Goal: Navigation & Orientation: Find specific page/section

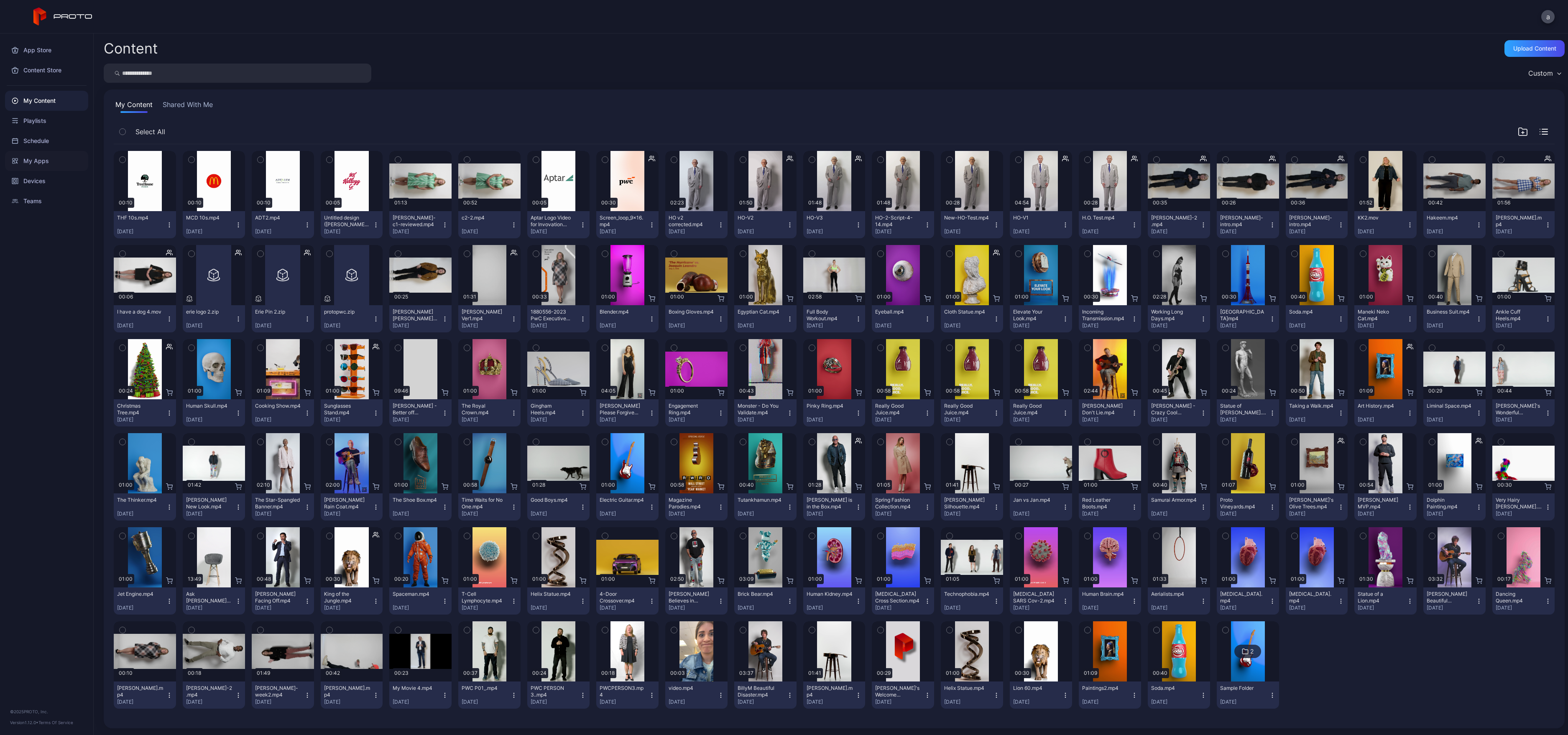
click at [49, 154] on div "My Apps" at bounding box center [46, 161] width 83 height 20
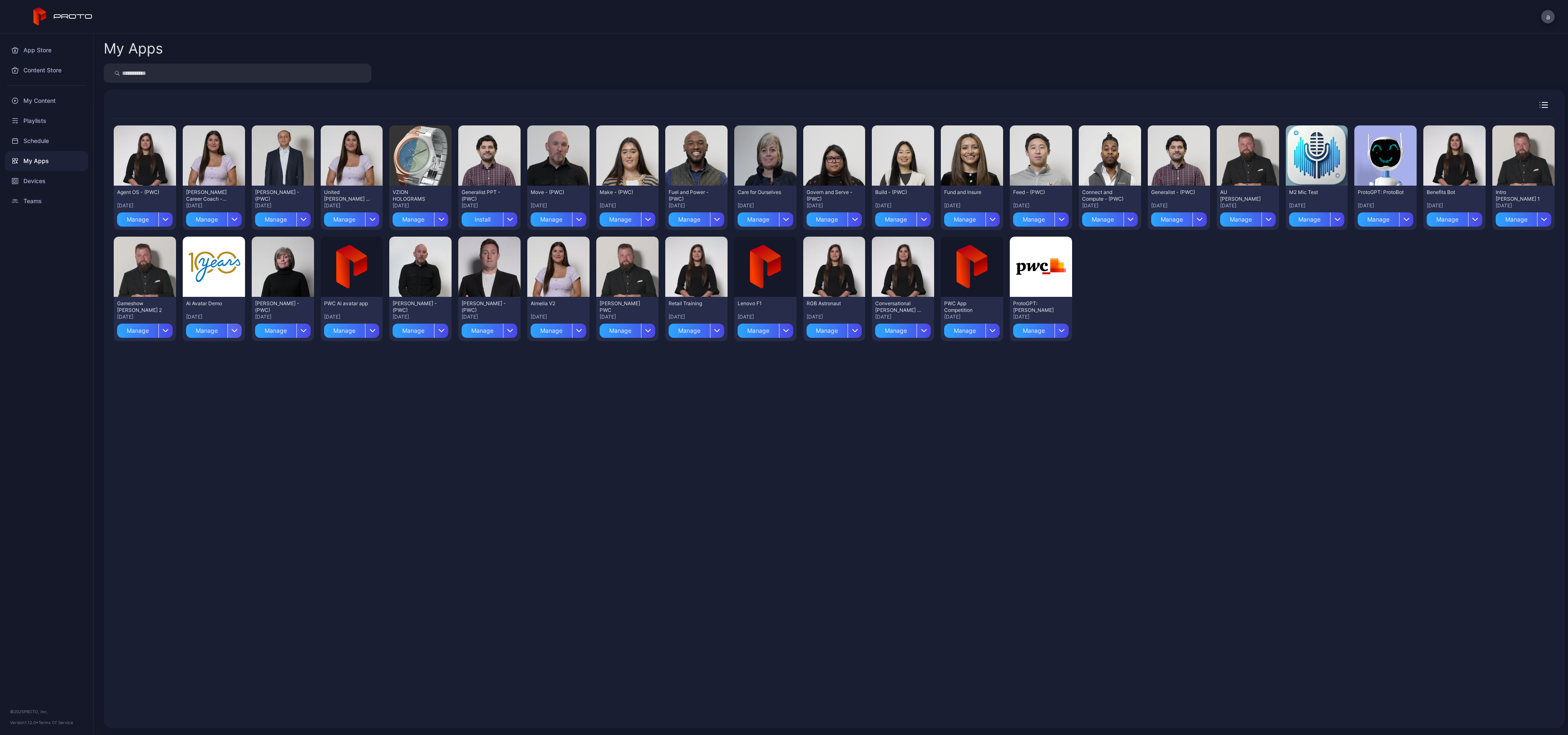
click at [232, 332] on icon "button" at bounding box center [235, 330] width 6 height 3
click at [204, 303] on div "Ai Avatar Demo" at bounding box center [209, 303] width 46 height 7
click at [203, 306] on div "Ai Avatar Demo" at bounding box center [209, 303] width 46 height 7
click at [203, 326] on div "Manage" at bounding box center [207, 330] width 42 height 14
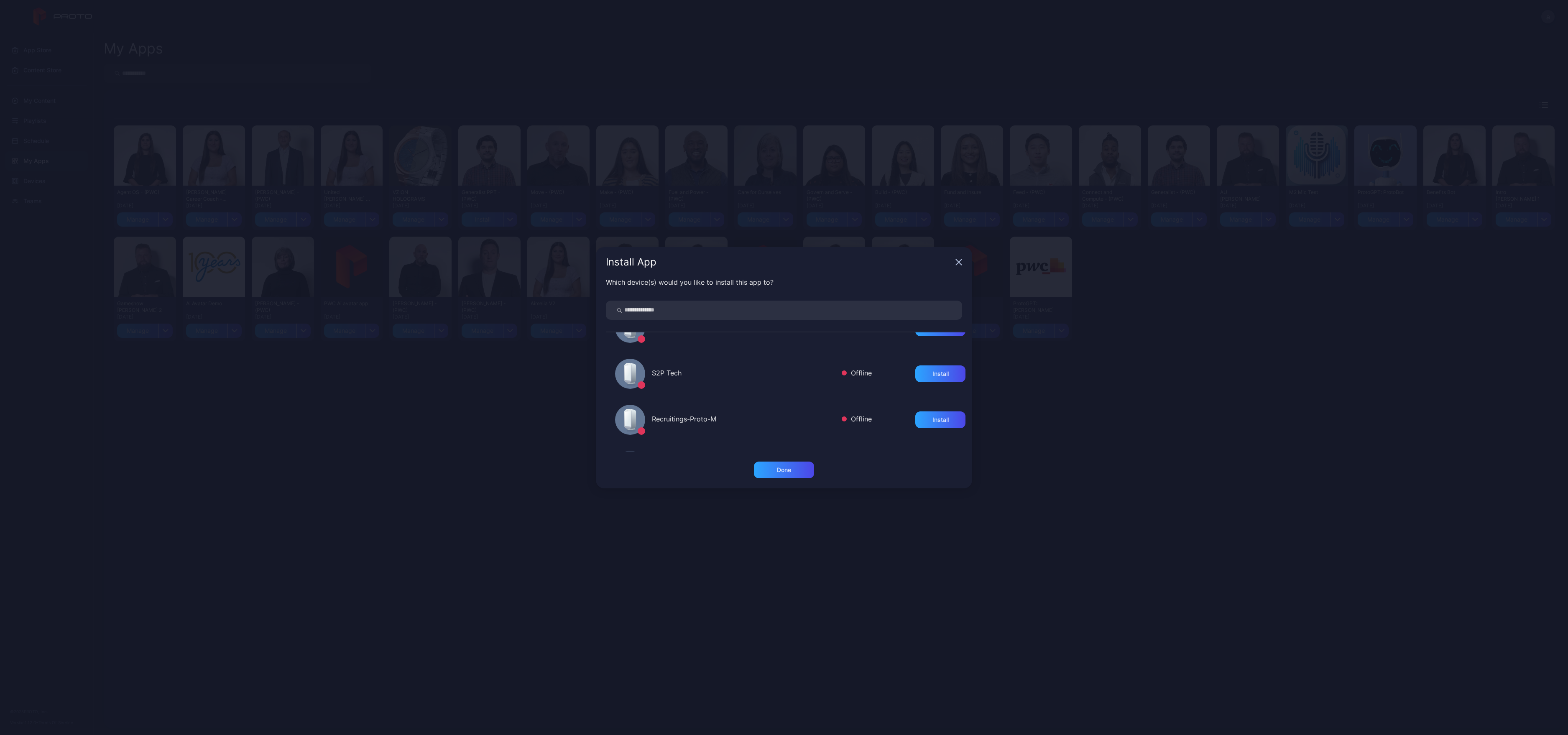
scroll to position [754, 0]
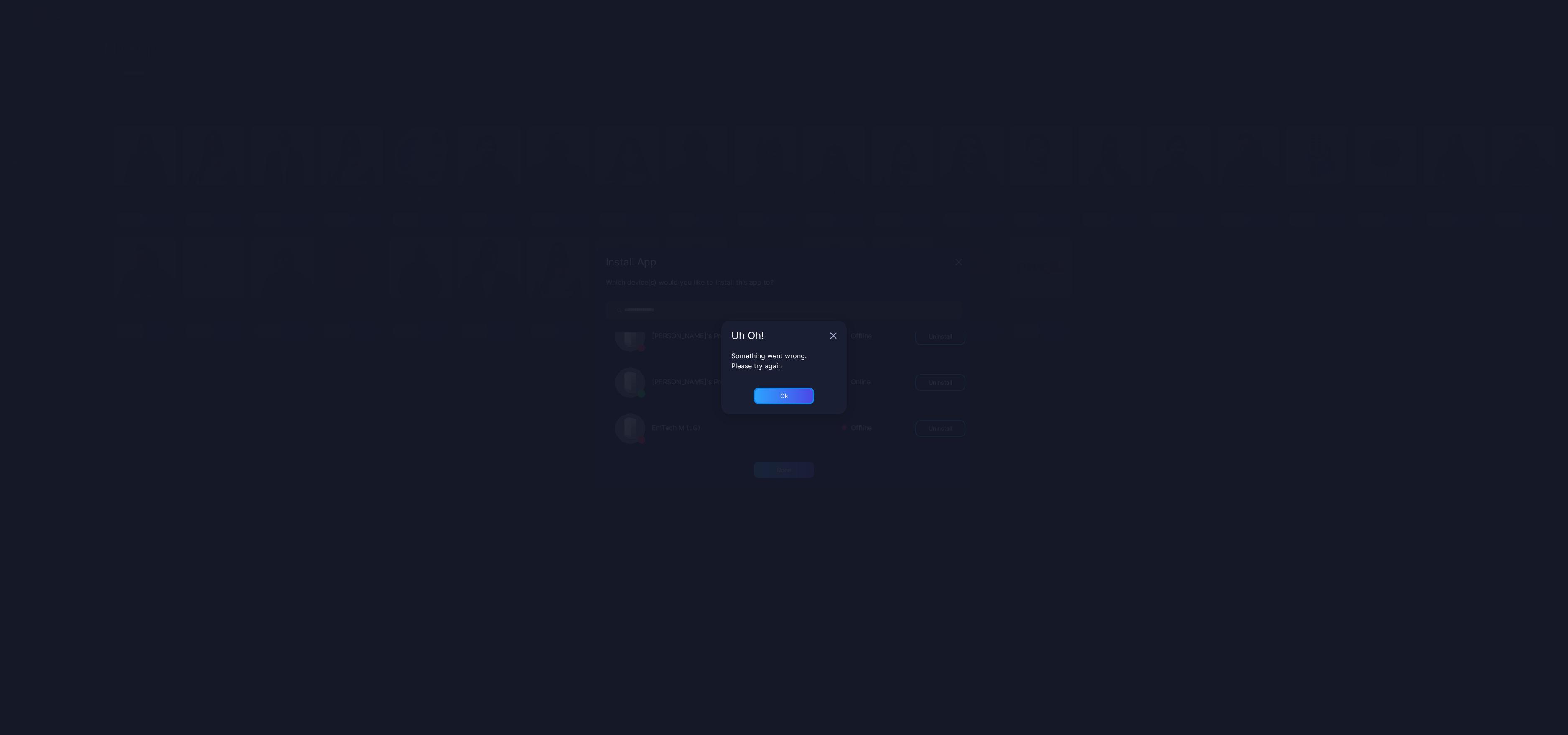
click at [803, 391] on div "Ok" at bounding box center [784, 396] width 60 height 17
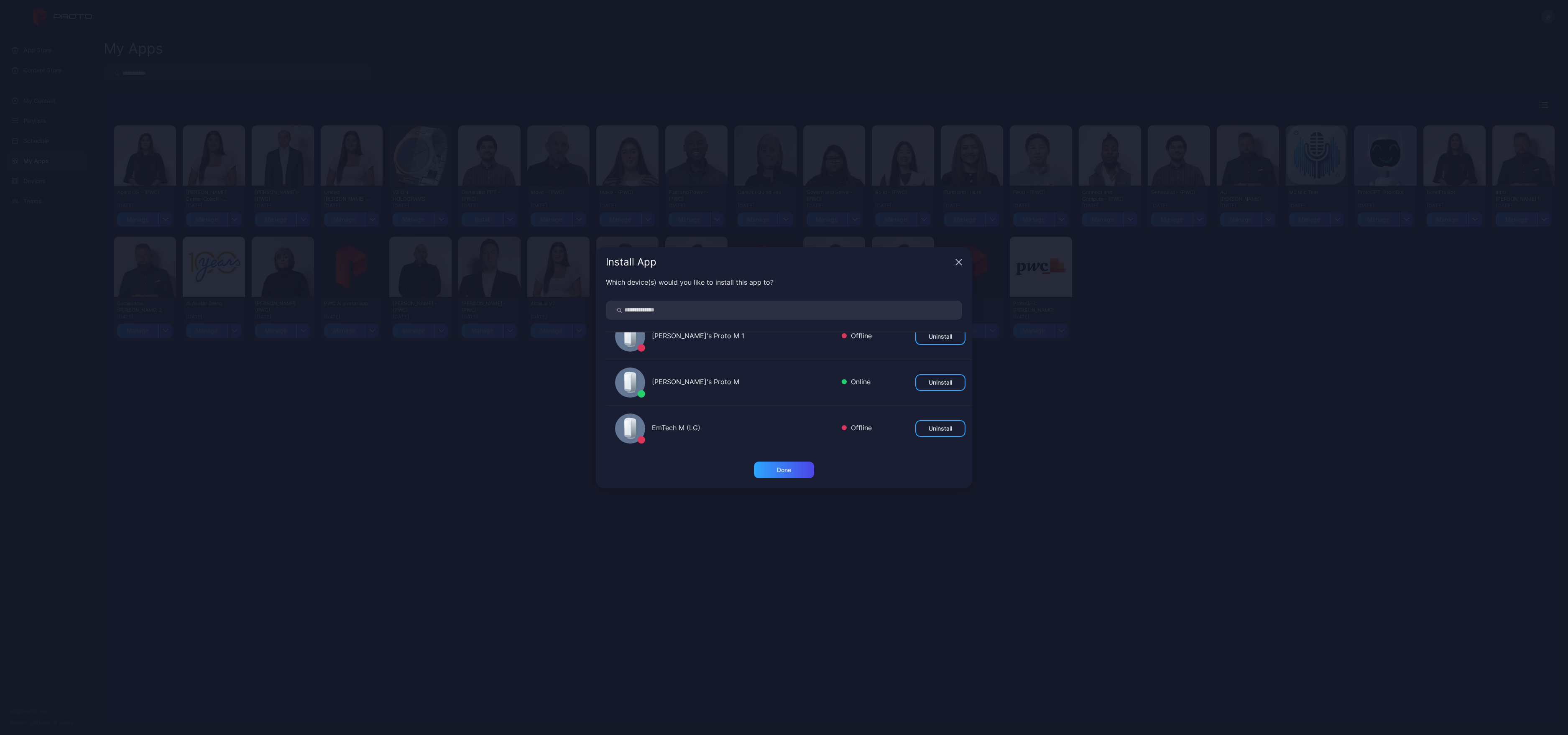
click at [957, 264] on icon "button" at bounding box center [959, 262] width 5 height 5
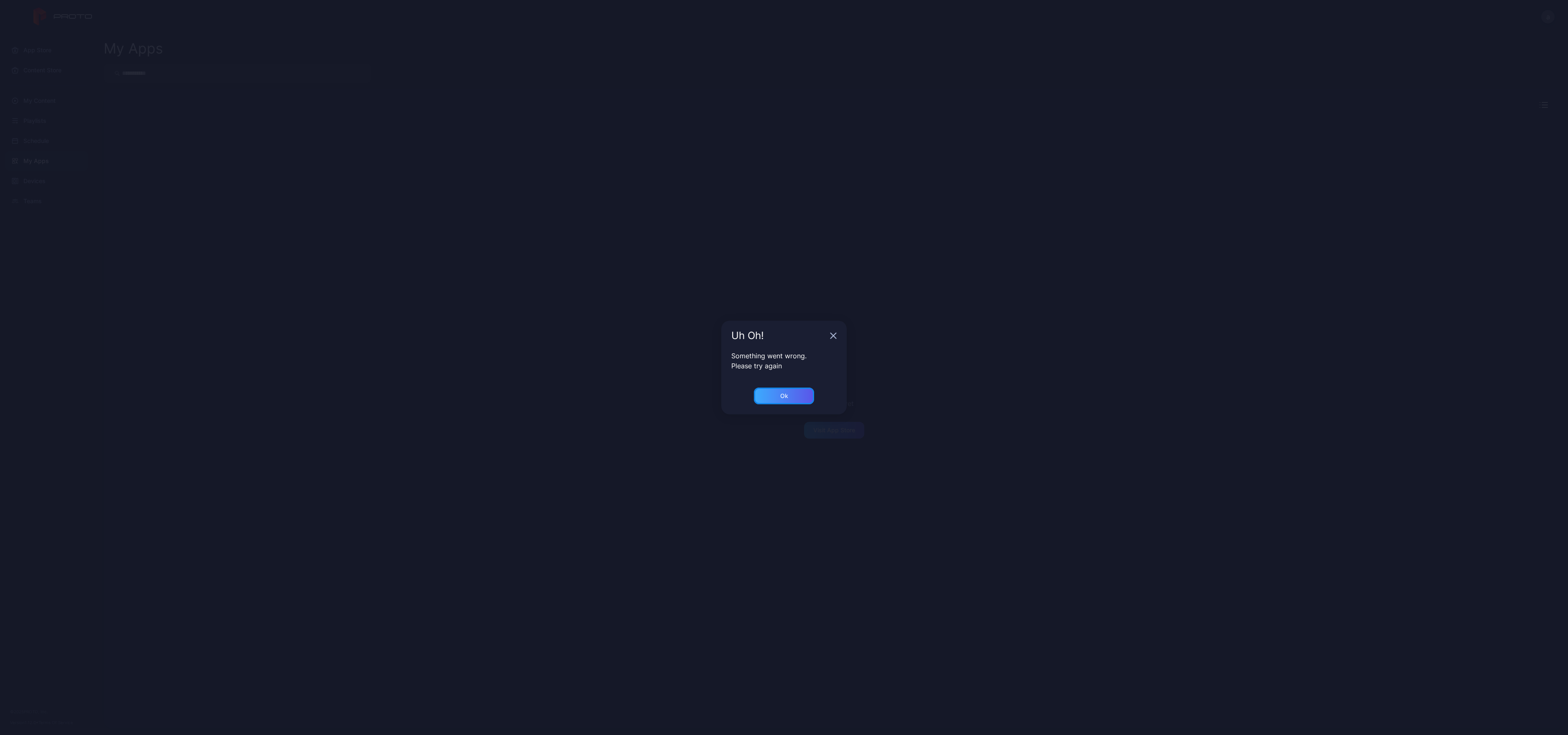
click at [783, 399] on div "Ok" at bounding box center [784, 395] width 8 height 7
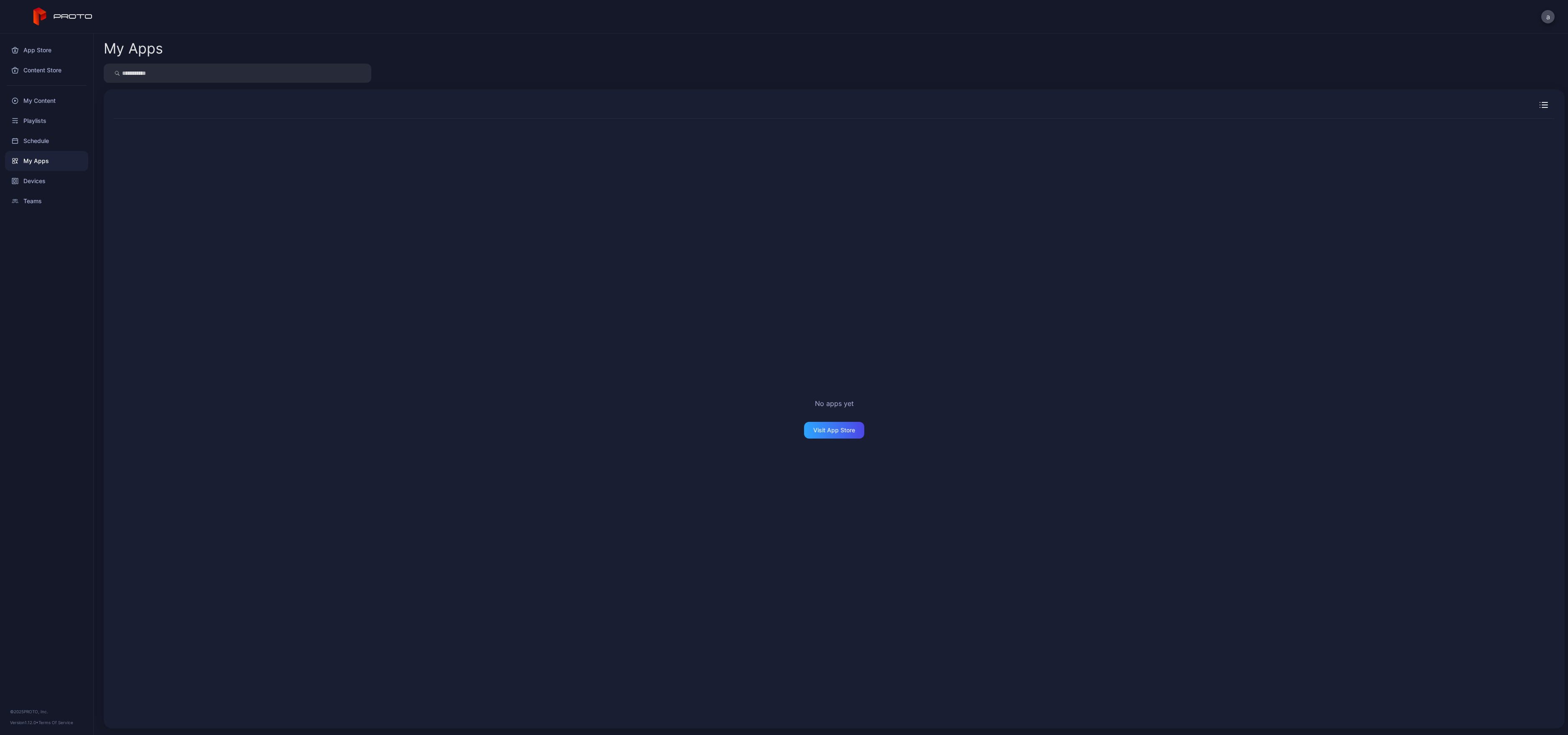
click at [36, 164] on div "My Apps" at bounding box center [46, 161] width 83 height 20
click at [47, 130] on div "Schedule" at bounding box center [46, 141] width 83 height 20
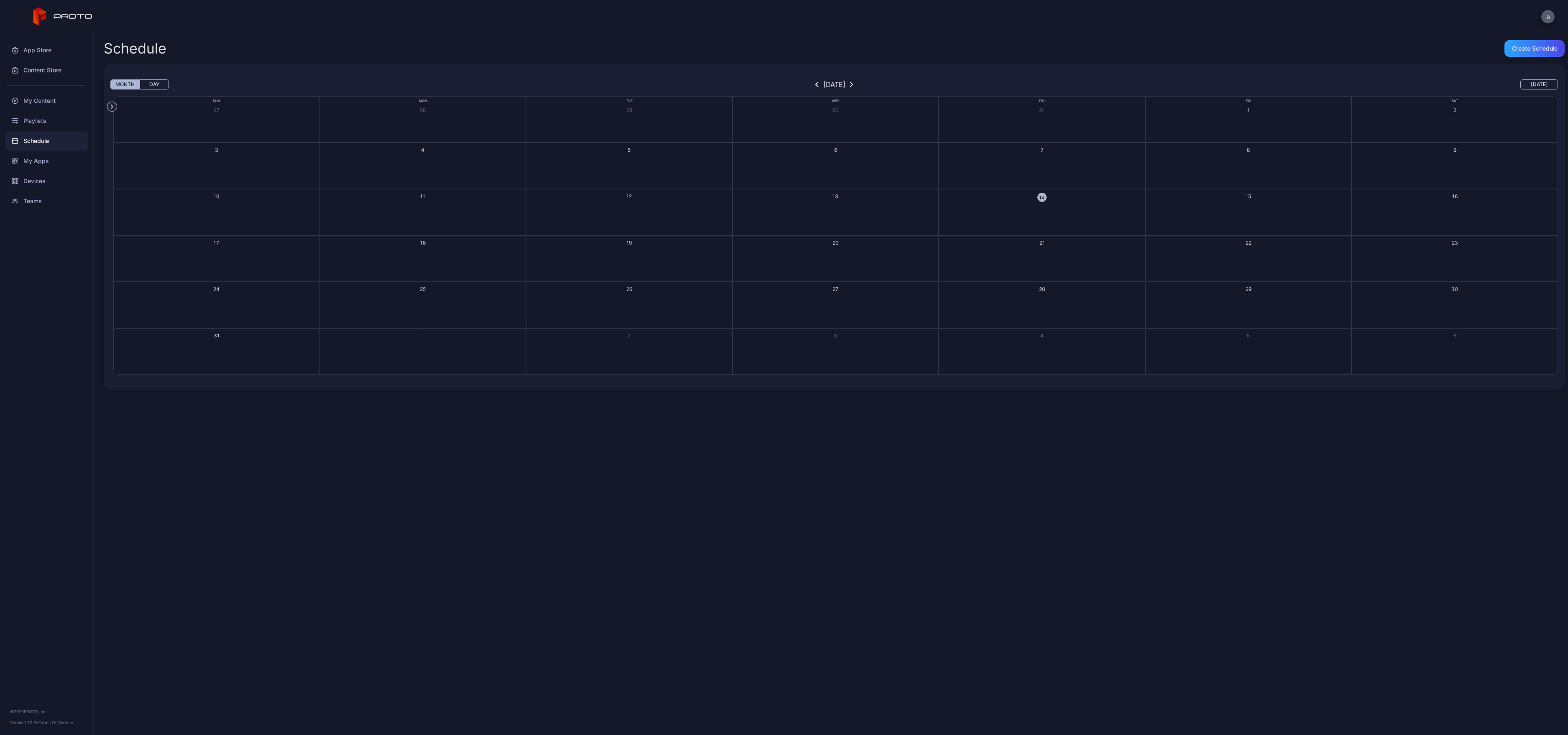
click at [1549, 15] on button "a" at bounding box center [1548, 16] width 13 height 13
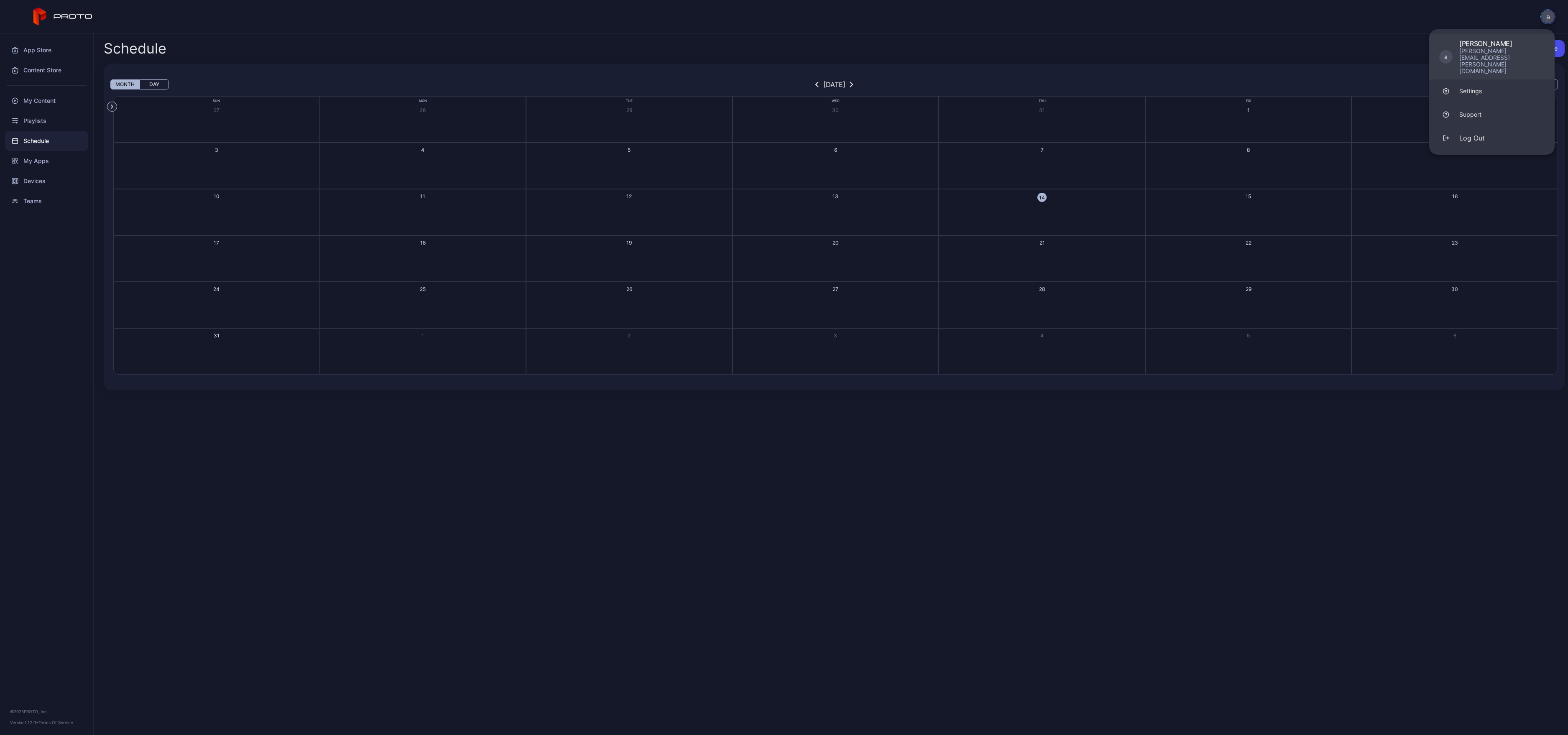
click at [1490, 48] on div "[PERSON_NAME][EMAIL_ADDRESS][PERSON_NAME][DOMAIN_NAME]" at bounding box center [1502, 61] width 85 height 27
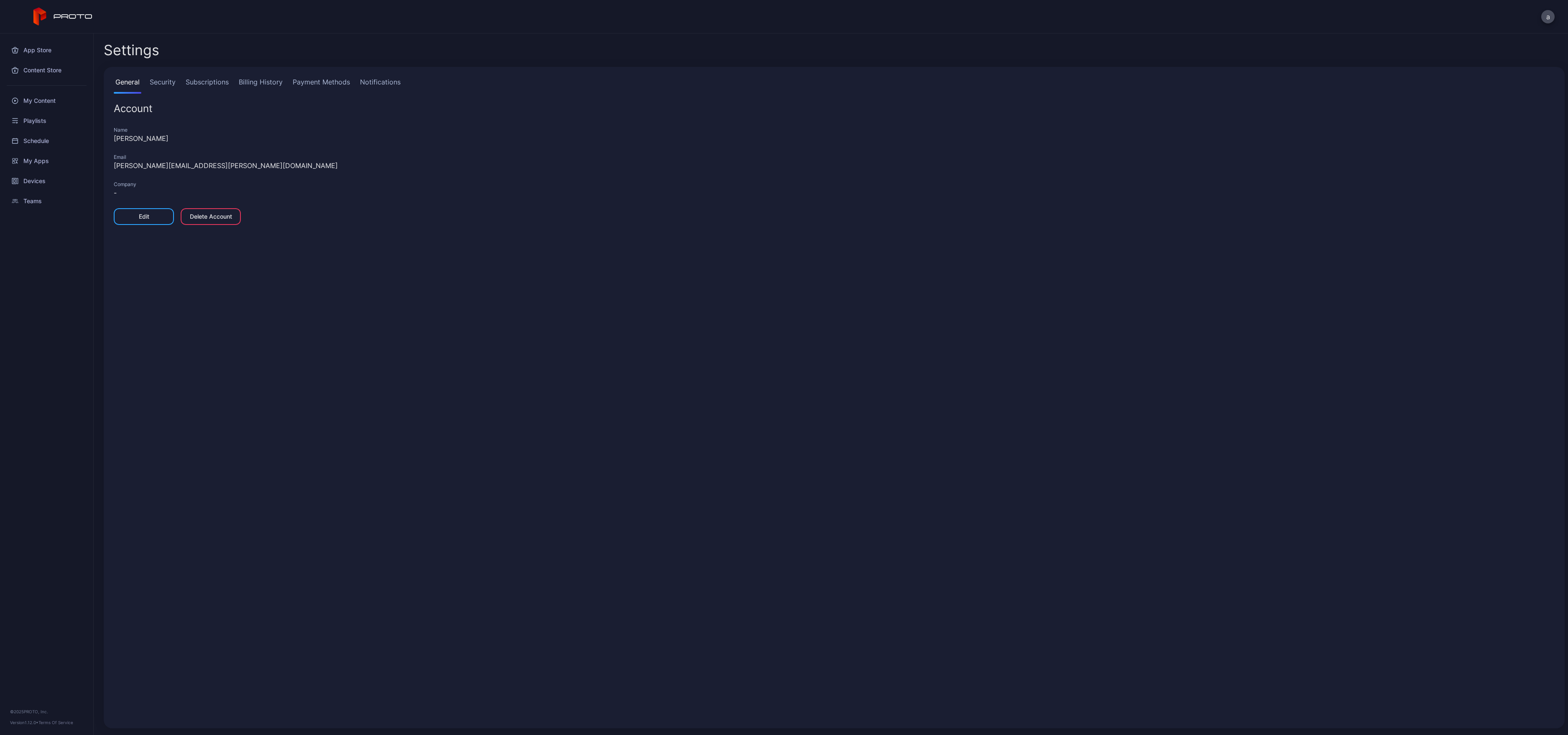
click at [1546, 23] on div "a" at bounding box center [784, 16] width 1568 height 33
click at [1547, 16] on button "a" at bounding box center [1548, 16] width 13 height 13
click at [1494, 127] on button "Log Out" at bounding box center [1492, 138] width 125 height 23
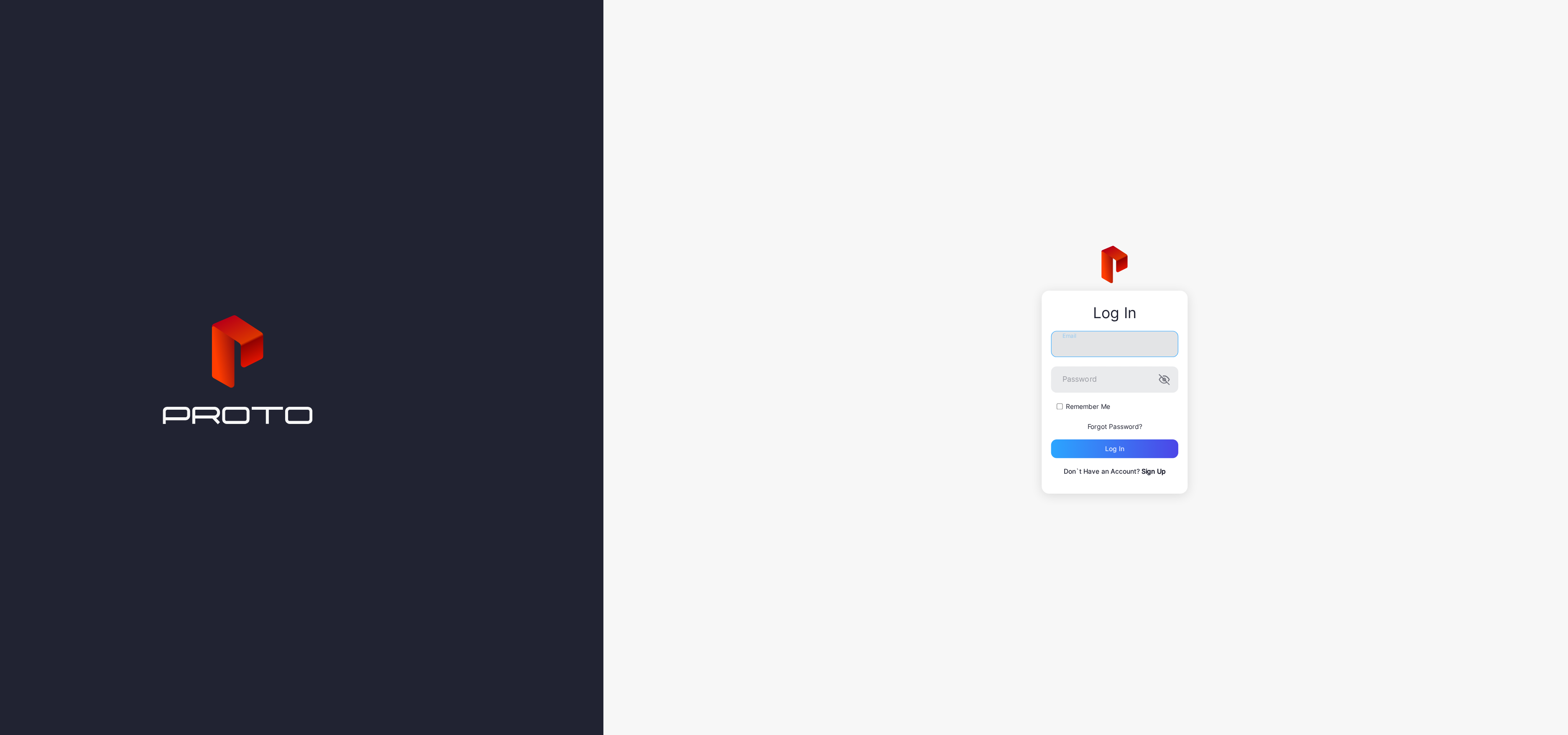
click at [1078, 351] on input "Email" at bounding box center [1110, 344] width 114 height 23
type input "*"
type input "**********"
click at [1054, 430] on button "Log in" at bounding box center [1110, 439] width 114 height 17
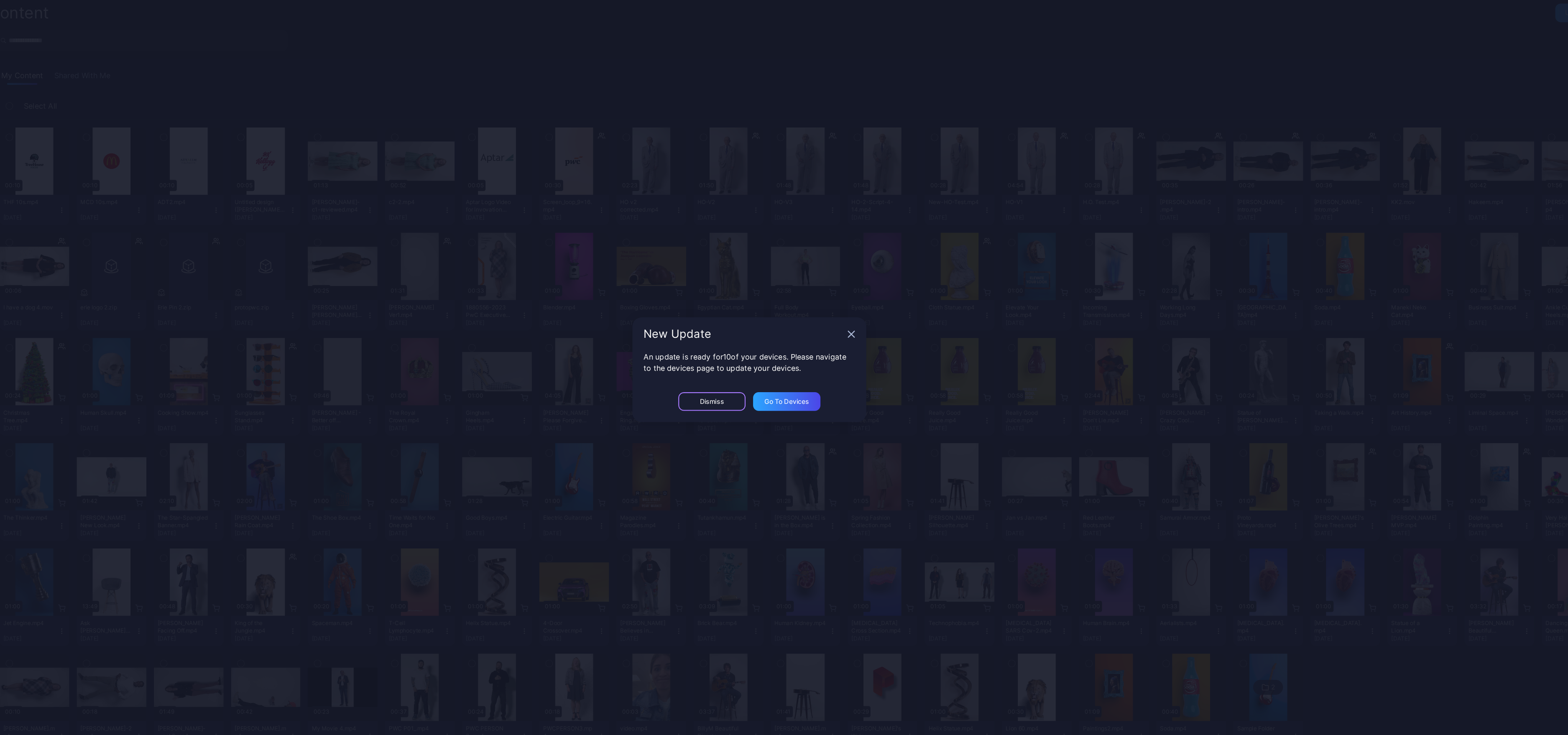
click at [738, 399] on div "Dismiss" at bounding box center [751, 396] width 60 height 17
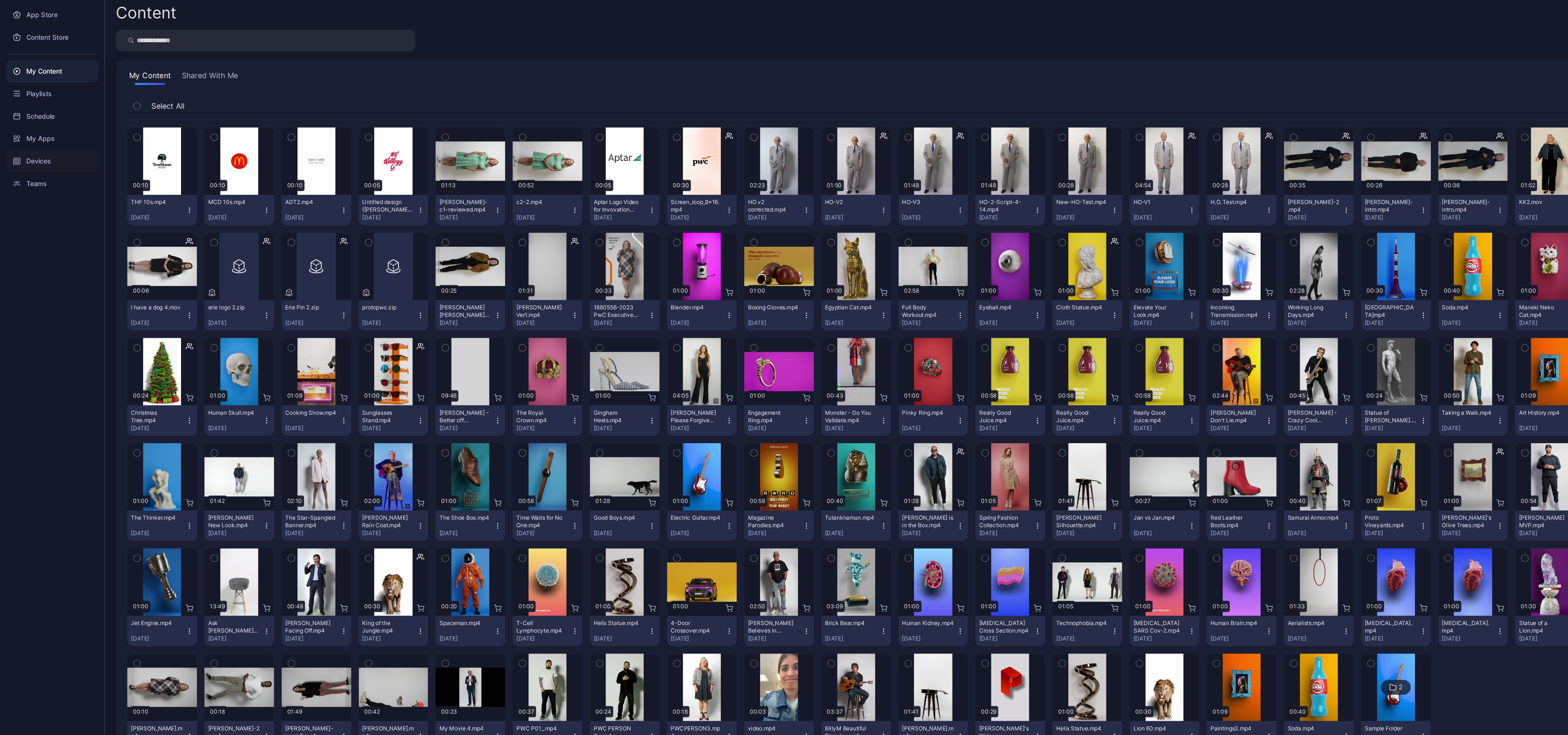
click at [36, 185] on div "Devices" at bounding box center [46, 181] width 83 height 20
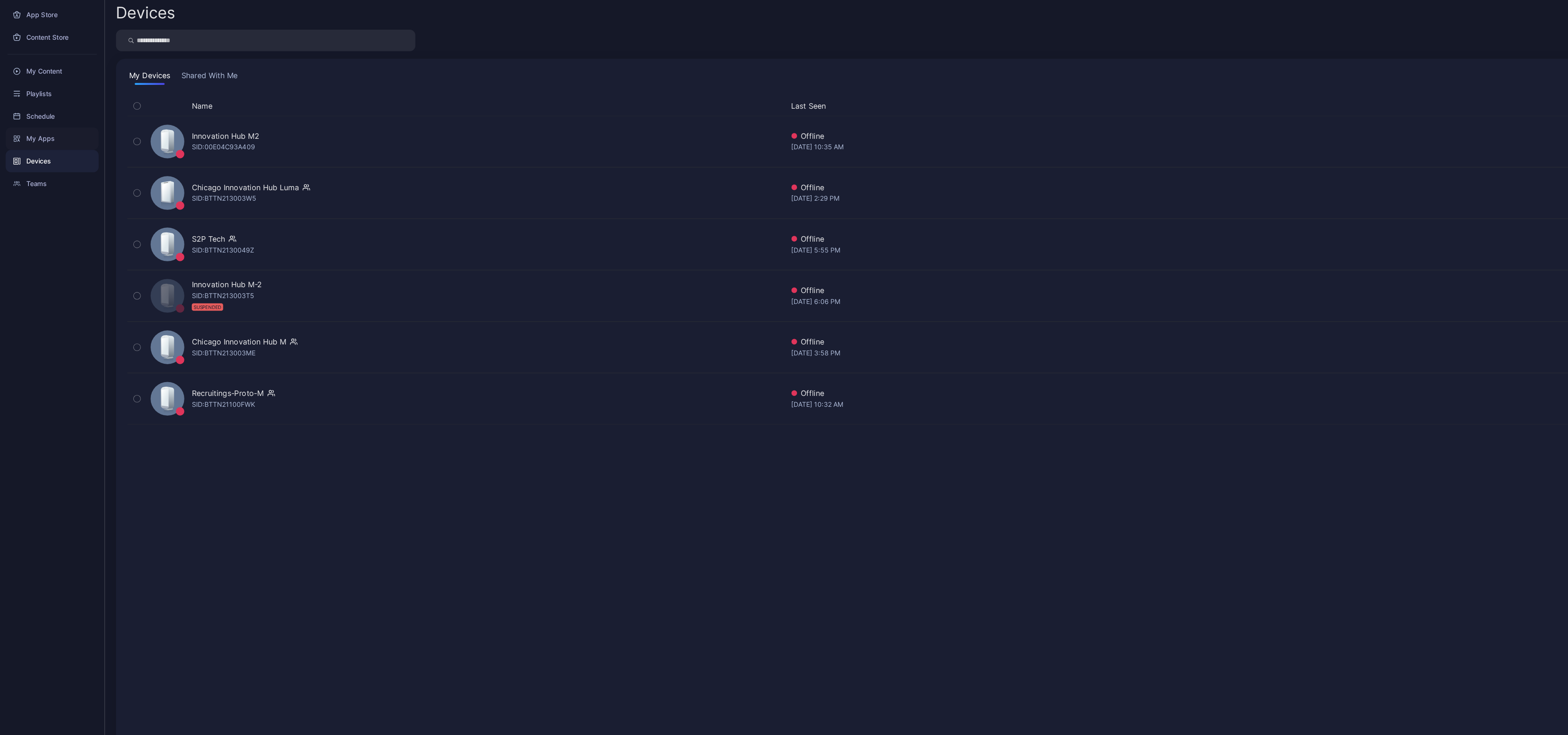
click at [32, 158] on div "My Apps" at bounding box center [46, 161] width 83 height 20
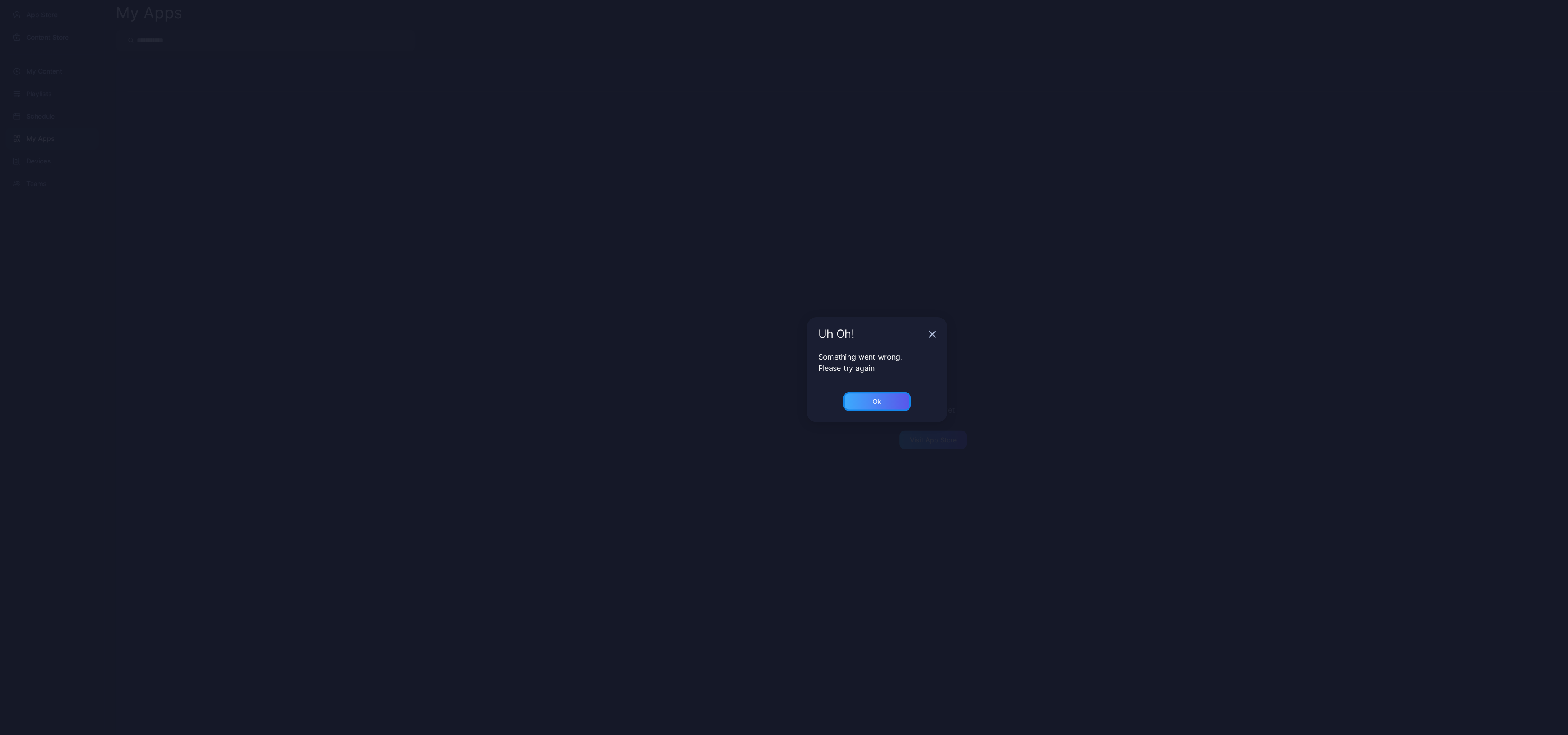
click at [789, 398] on div "Ok" at bounding box center [784, 396] width 60 height 17
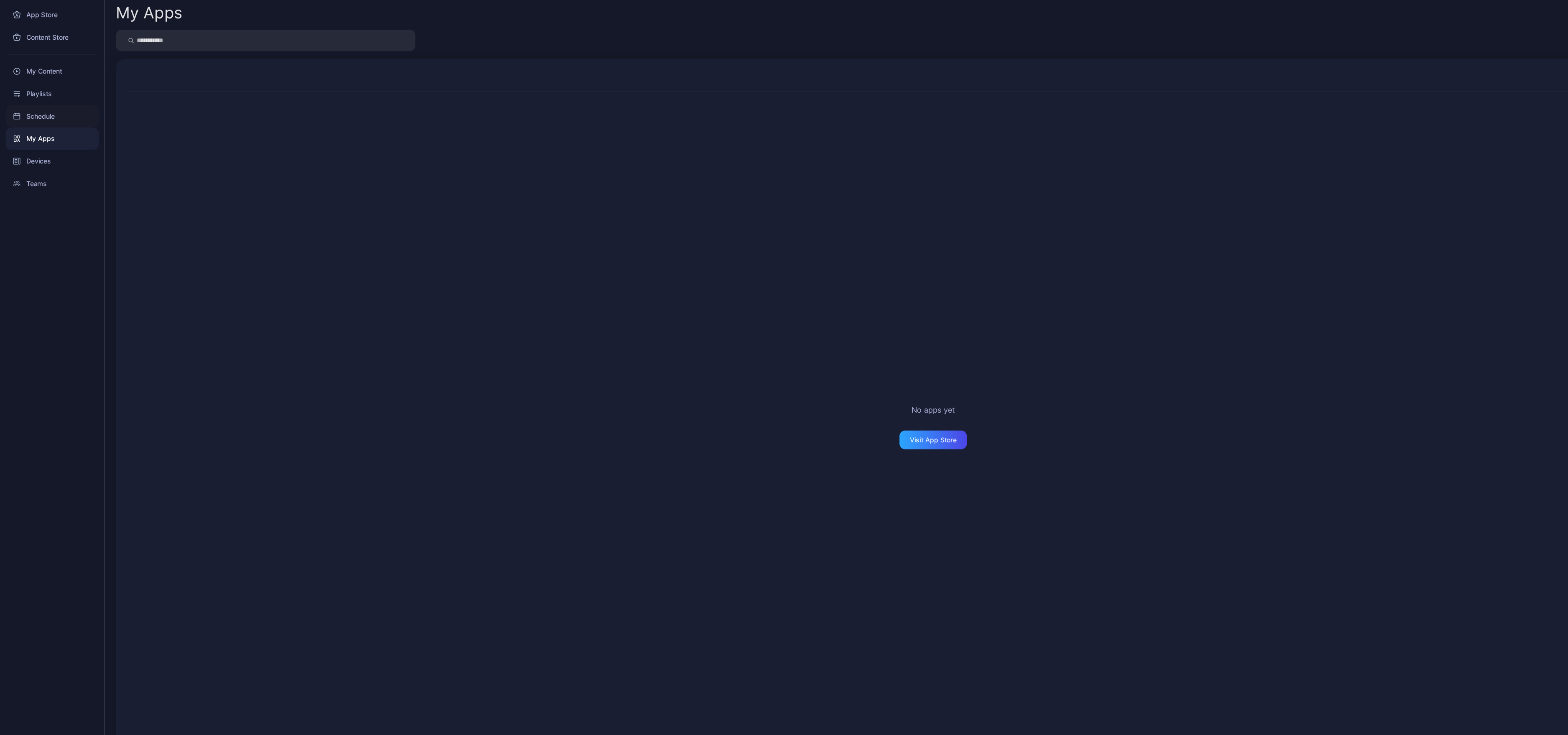
click at [39, 146] on div "Schedule" at bounding box center [46, 141] width 83 height 20
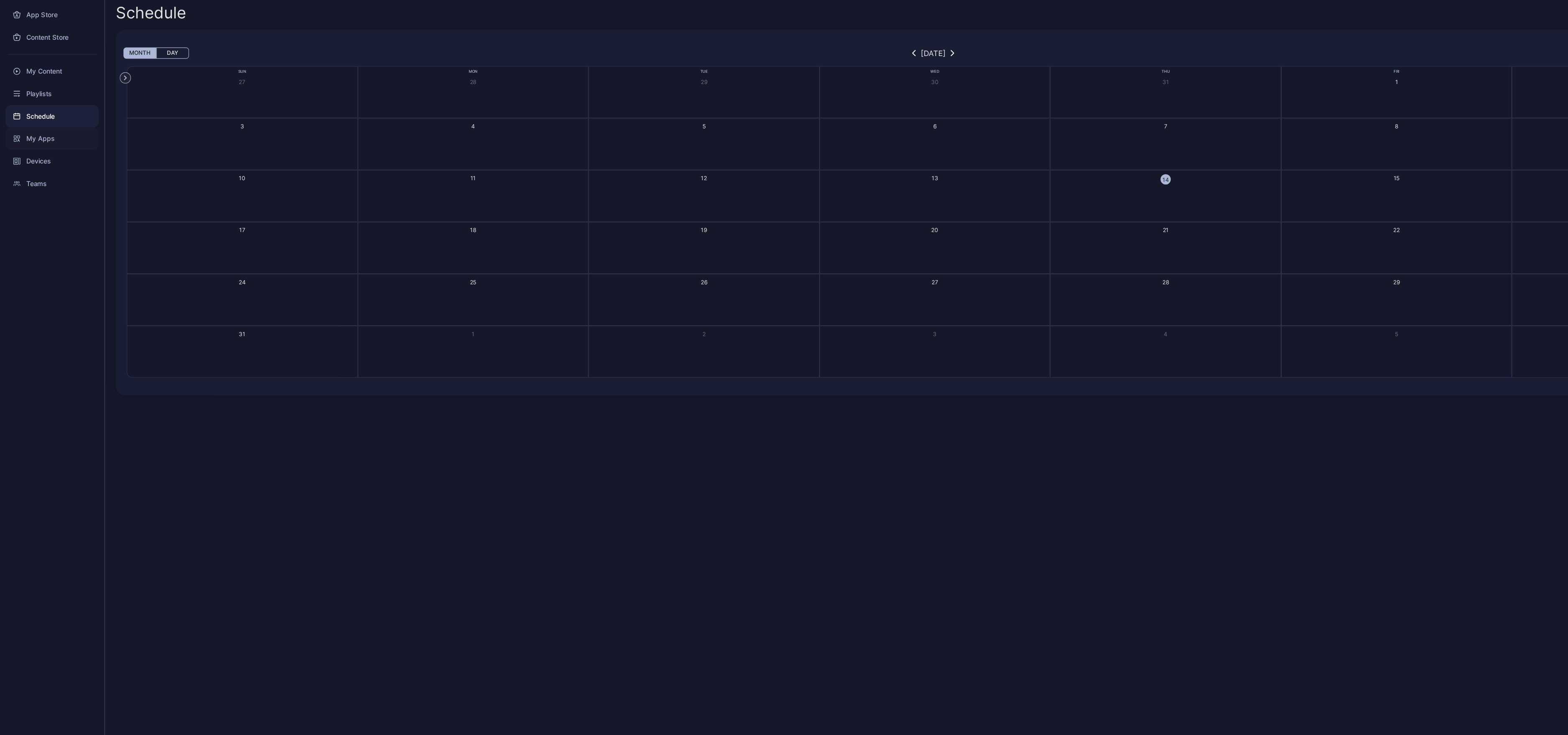
click at [31, 168] on div "My Apps" at bounding box center [46, 161] width 83 height 20
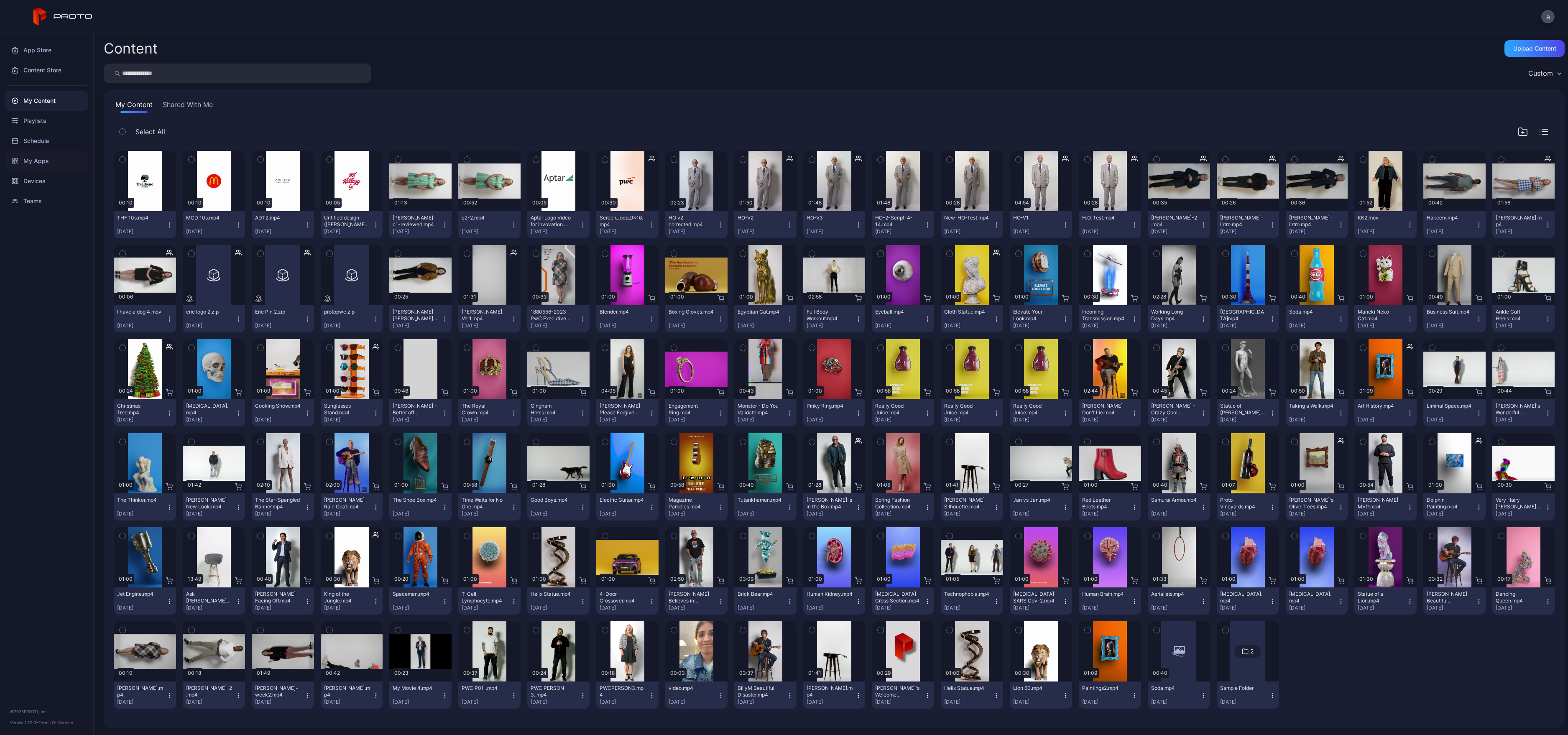
click at [35, 162] on div "My Apps" at bounding box center [46, 161] width 83 height 20
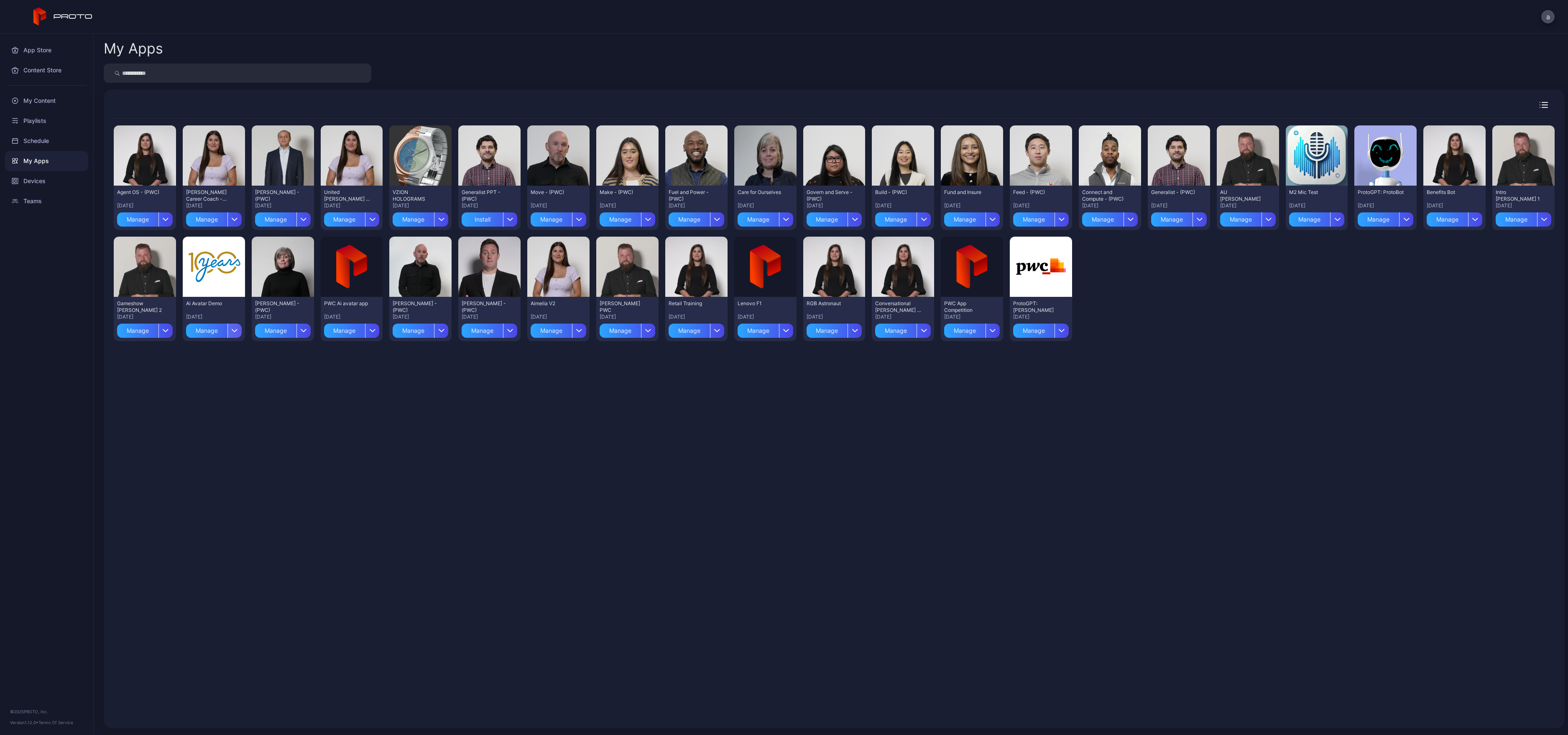
click at [232, 330] on icon "button" at bounding box center [235, 330] width 6 height 3
click at [197, 329] on div "Manage" at bounding box center [207, 330] width 42 height 14
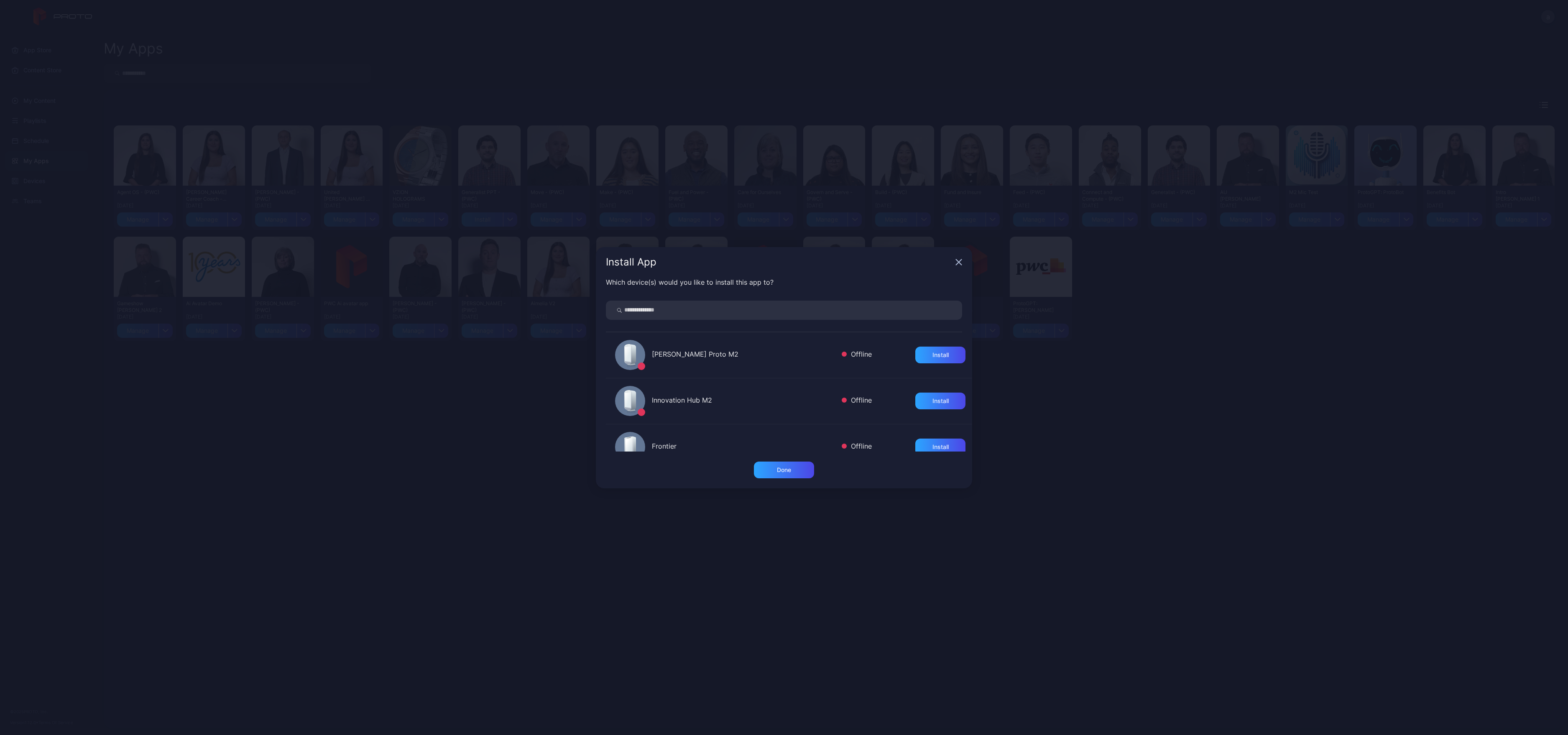
scroll to position [754, 0]
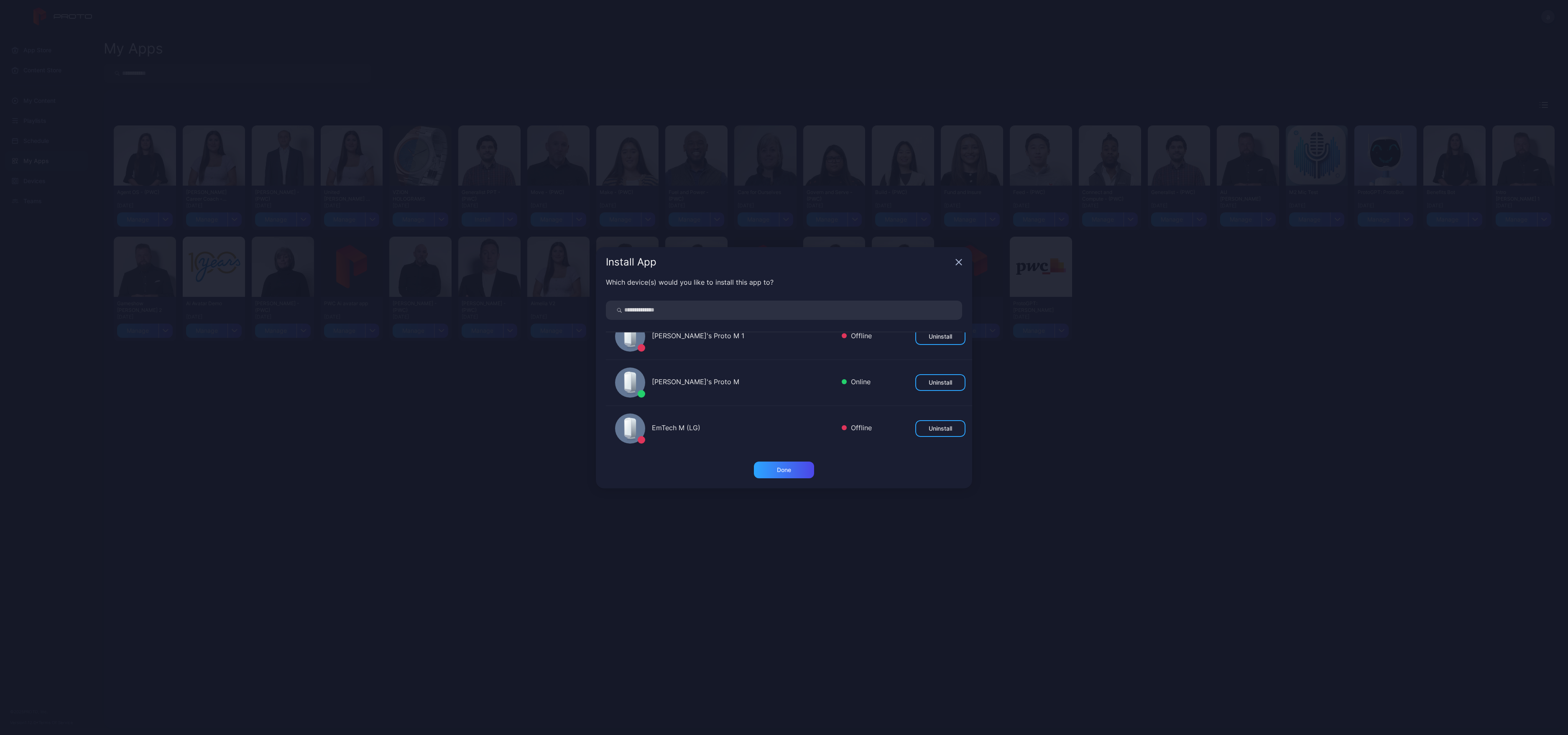
click at [958, 264] on icon "button" at bounding box center [959, 262] width 7 height 7
